Goal: Obtain resource: Download file/media

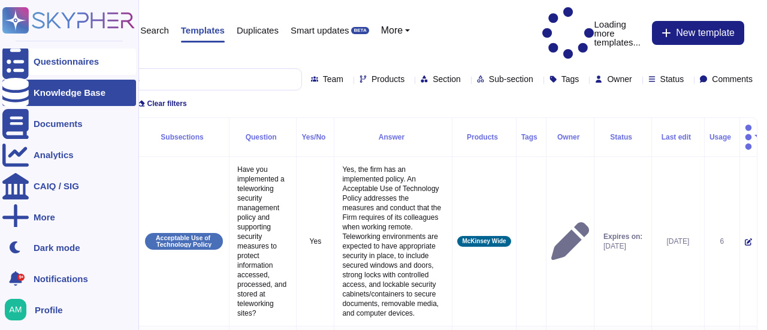
click at [49, 64] on div "Questionnaires" at bounding box center [66, 61] width 65 height 9
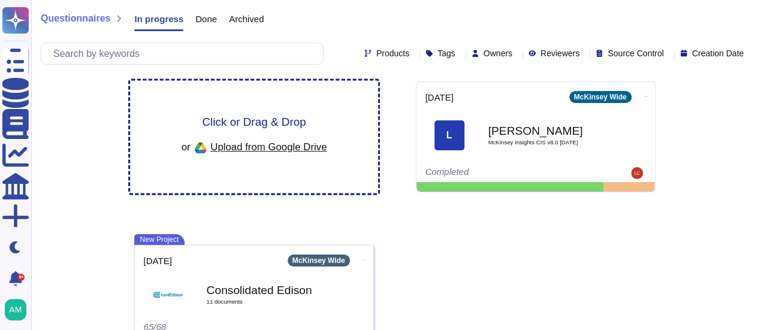
click at [219, 117] on span "Click or Drag & Drop" at bounding box center [254, 121] width 104 height 11
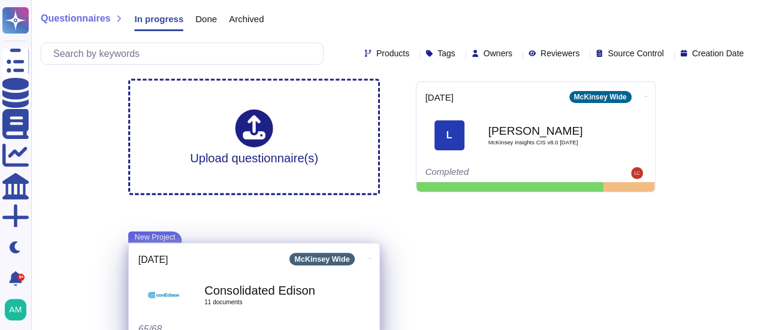
click at [213, 248] on div "2023-10-26 McKinsey Wide Consolidated Edison 11 document s 65/68" at bounding box center [254, 289] width 250 height 93
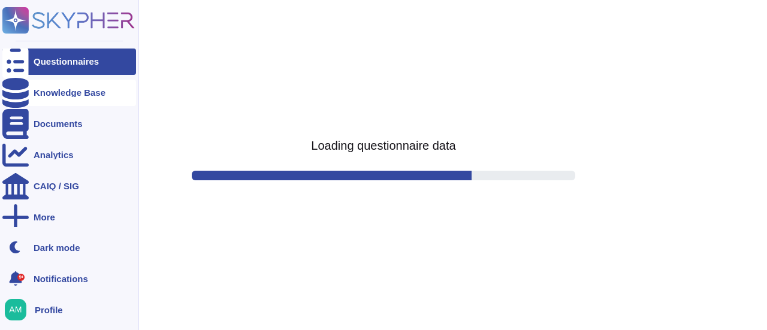
click at [22, 93] on div at bounding box center [15, 93] width 26 height 26
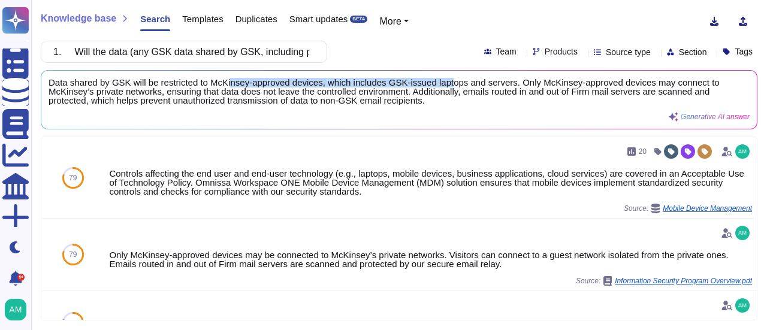
drag, startPoint x: 229, startPoint y: 80, endPoint x: 448, endPoint y: 75, distance: 218.7
click at [448, 75] on div "Data shared by GSK will be restricted to McKinsey-approved devices, which inclu…" at bounding box center [398, 100] width 715 height 58
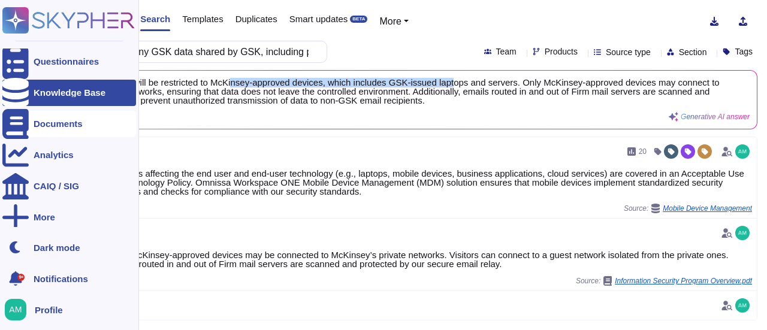
click at [62, 124] on div "Documents" at bounding box center [58, 123] width 49 height 9
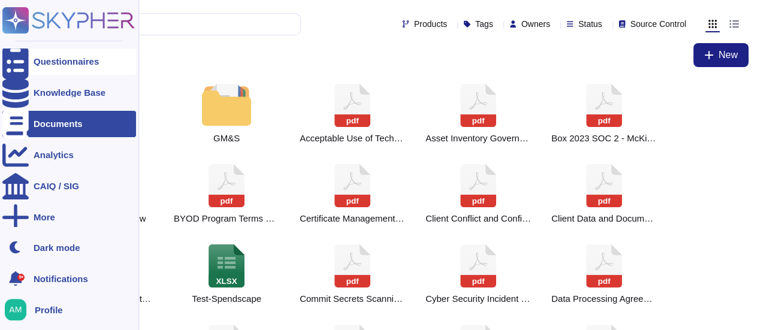
click at [68, 64] on div "Questionnaires" at bounding box center [66, 61] width 65 height 9
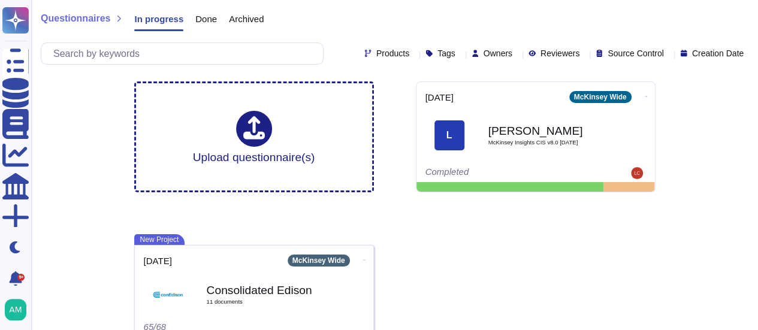
scroll to position [23, 0]
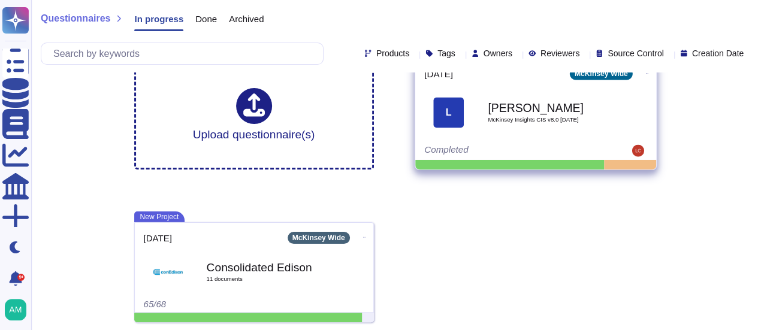
click at [526, 90] on div "[PERSON_NAME] Insights CIS v8.0 [DATE]" at bounding box center [548, 112] width 121 height 49
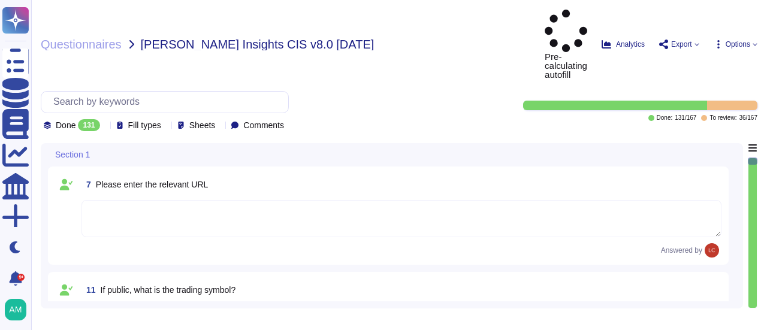
type textarea "The Firm does not accept credit card information that would require it to compl…"
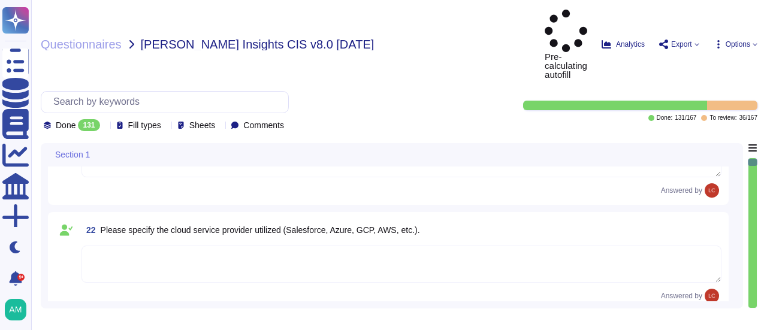
type textarea "The Firm does not accept credit card information that would require it to compl…"
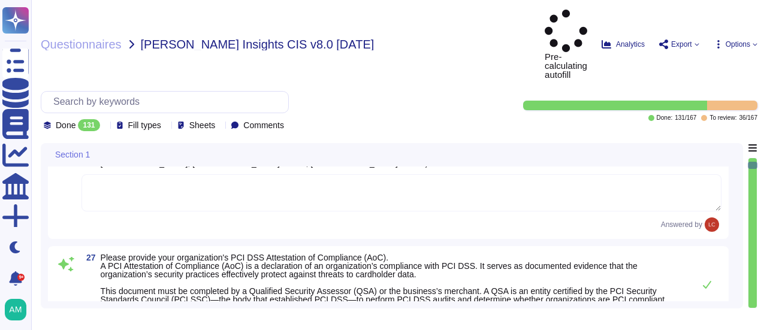
type textarea "The Firm does not accept credit card information that would require it to compl…"
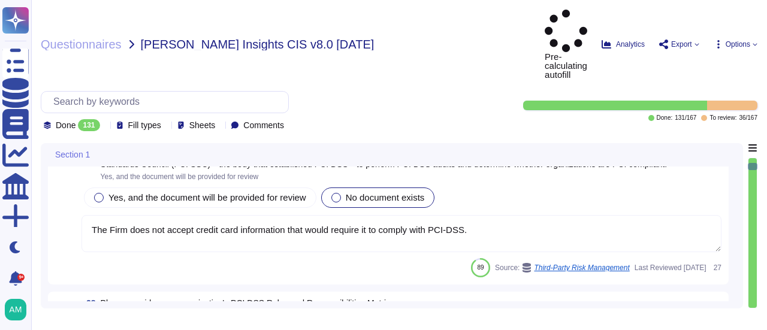
type textarea "The Firm does not accept credit card information that would require it to compl…"
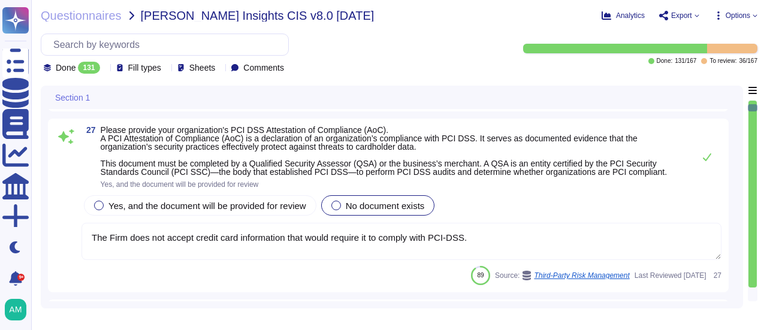
scroll to position [404, 0]
